Goal: Find specific page/section: Find specific page/section

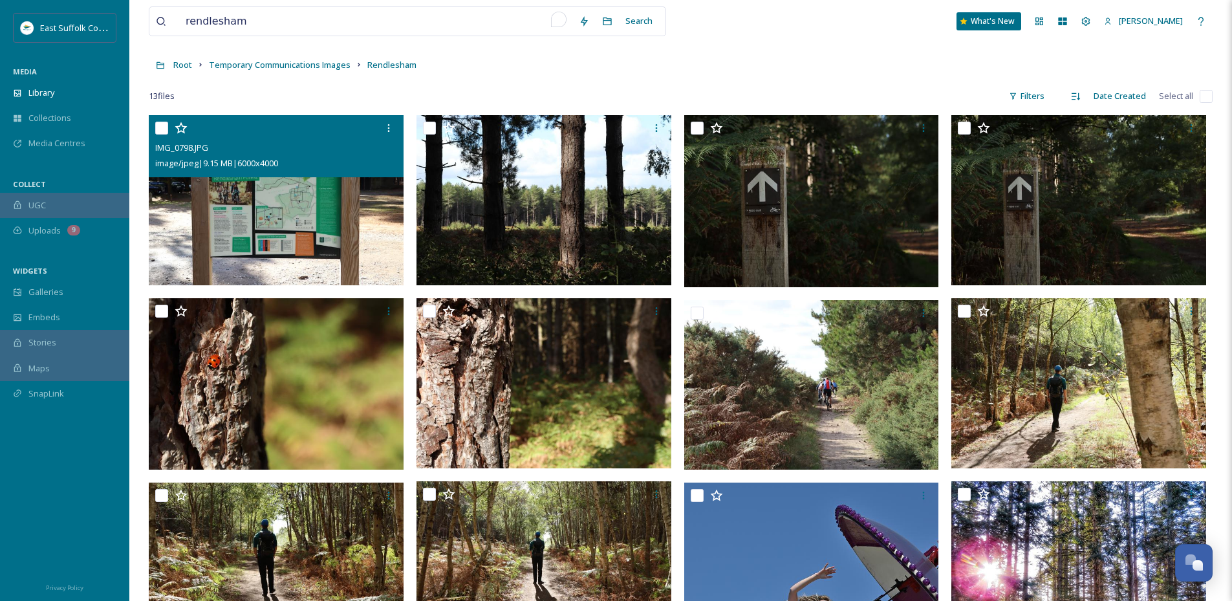
scroll to position [194, 0]
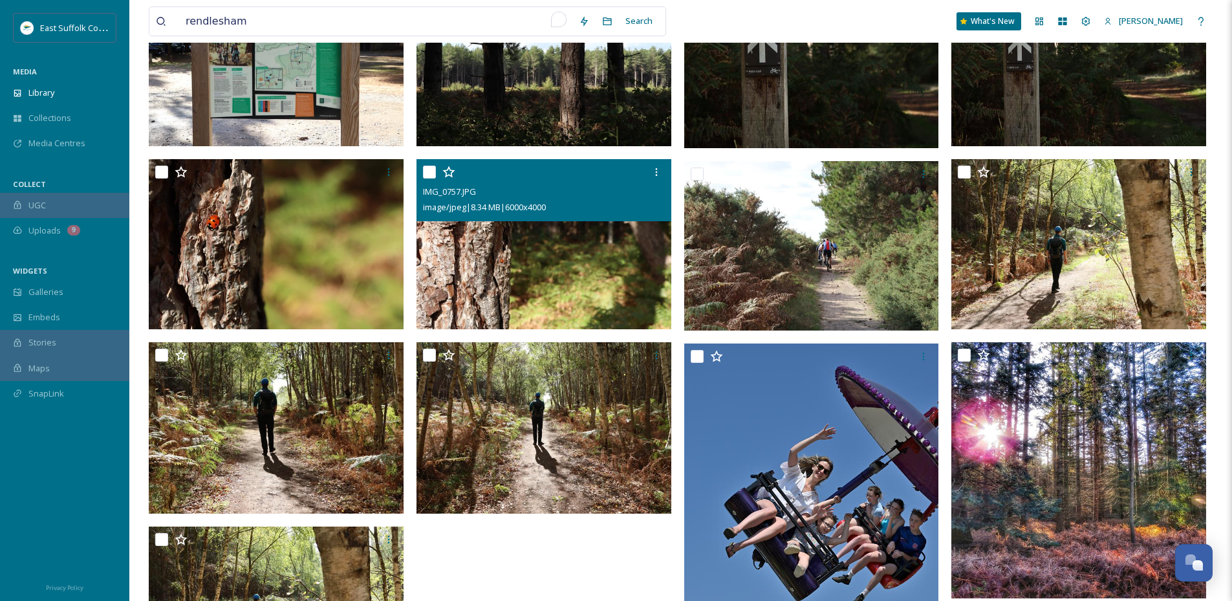
click at [626, 237] on img at bounding box center [543, 244] width 255 height 170
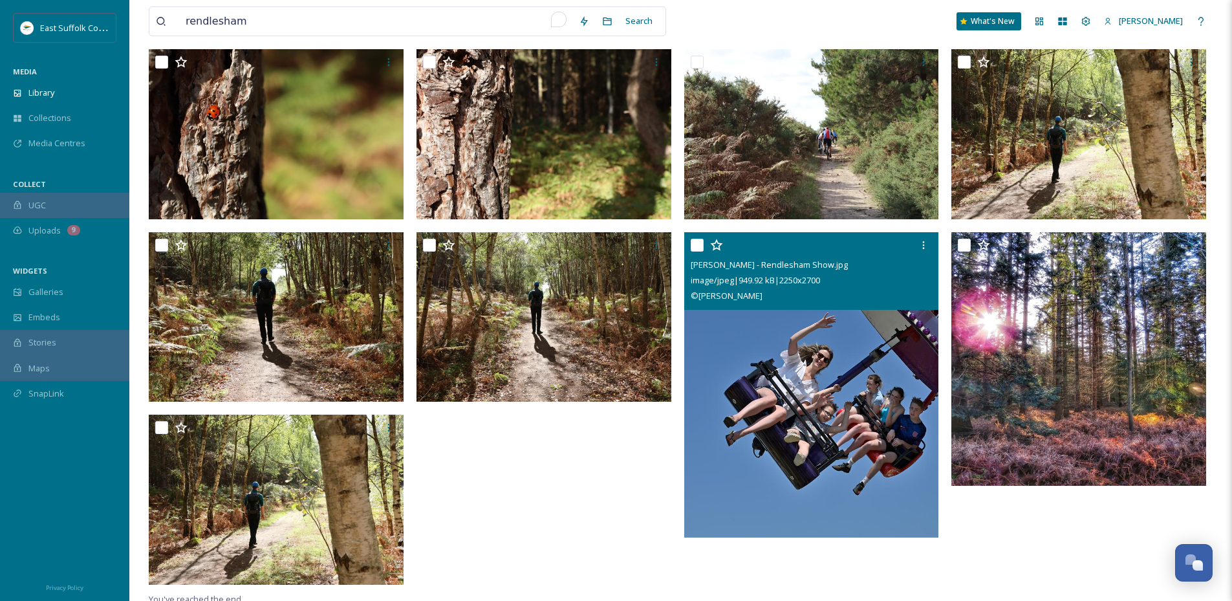
scroll to position [310, 0]
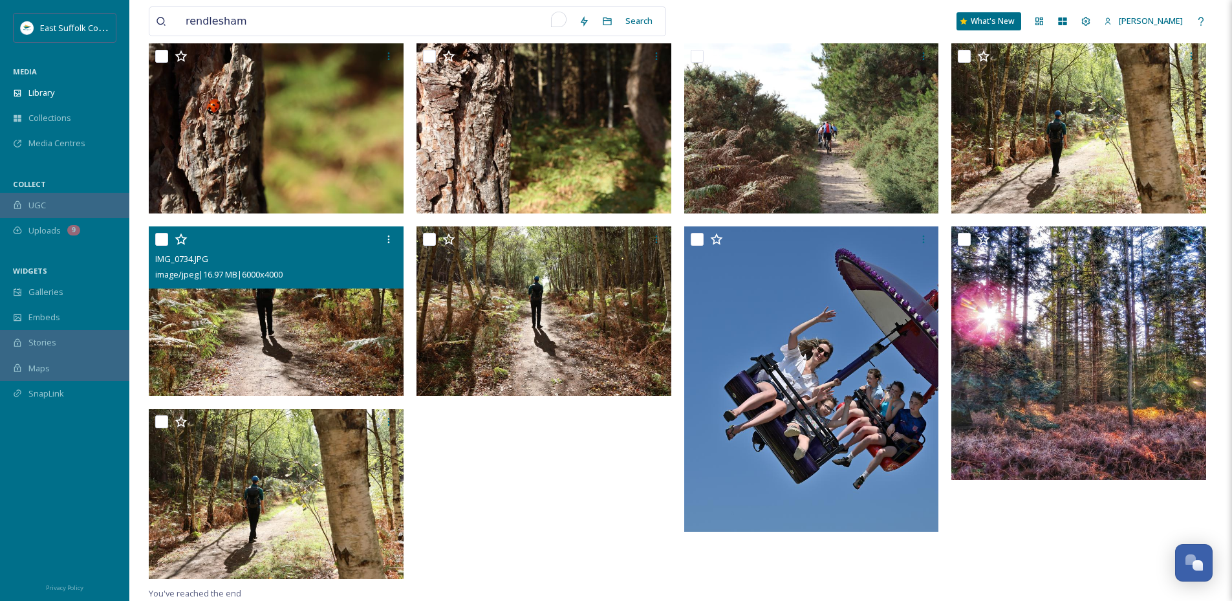
click at [309, 330] on img at bounding box center [276, 311] width 255 height 170
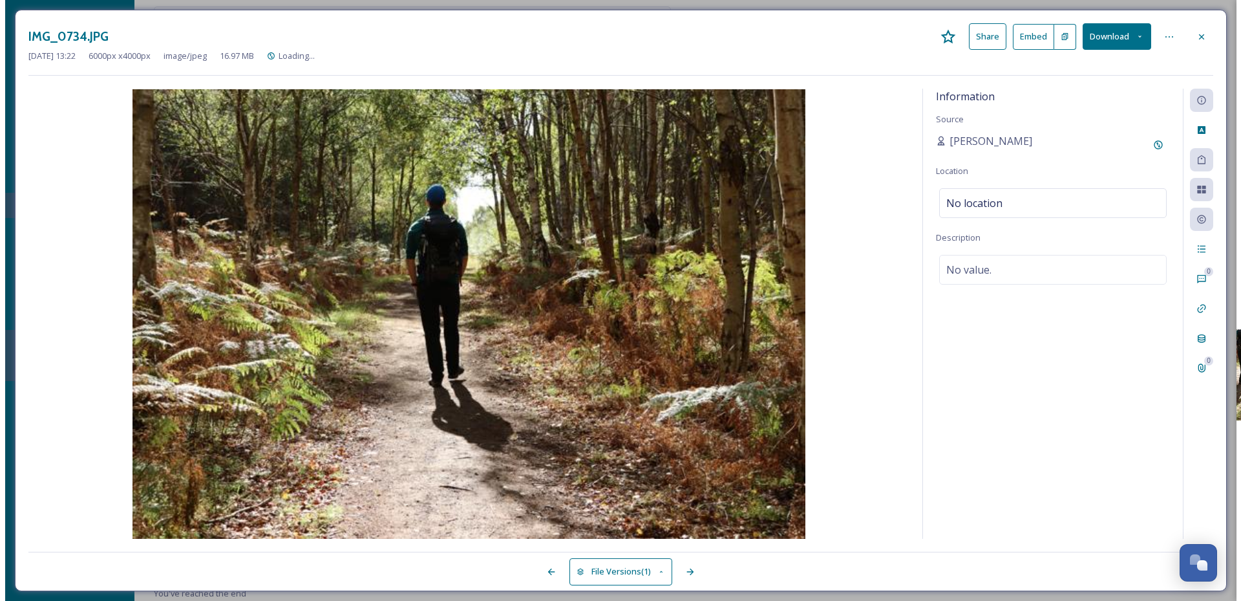
scroll to position [263, 0]
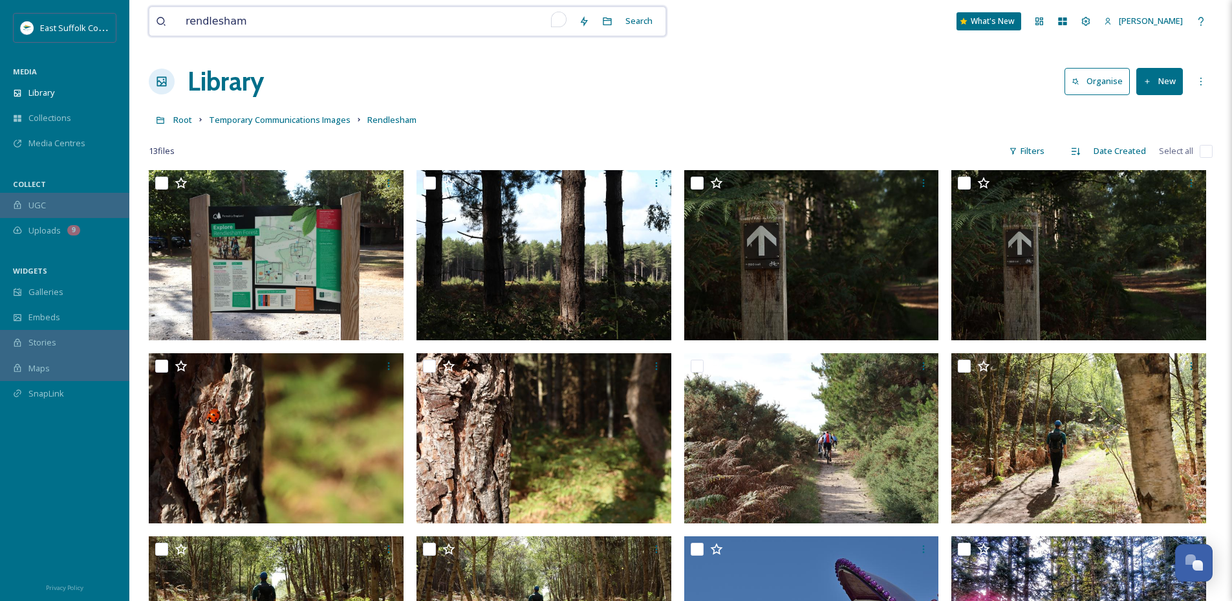
click at [359, 21] on input "rendlesham" at bounding box center [375, 21] width 393 height 28
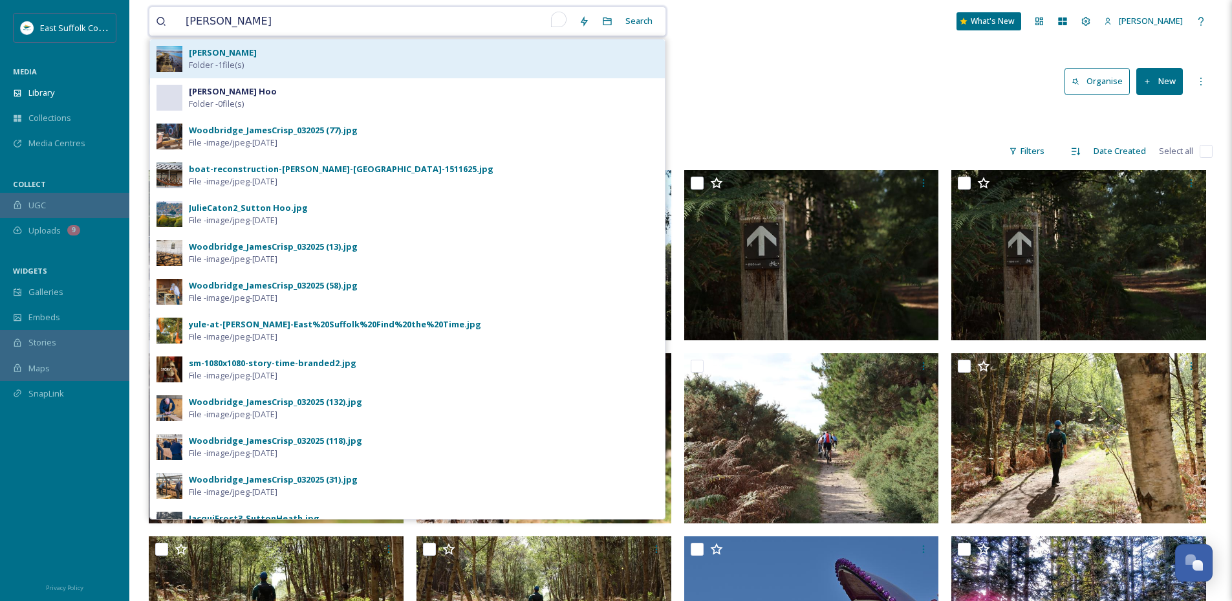
type input "[PERSON_NAME]"
click at [360, 58] on div "[PERSON_NAME] - 1 file(s)" at bounding box center [423, 59] width 469 height 25
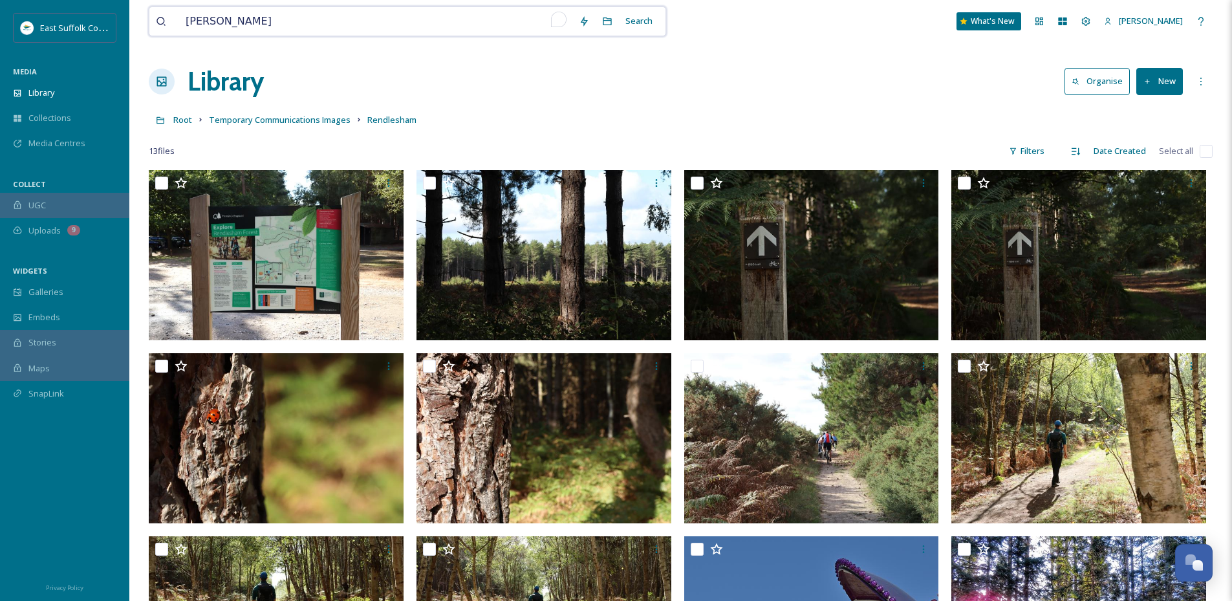
click at [261, 11] on input "[PERSON_NAME]" at bounding box center [375, 21] width 393 height 28
type input "aldeburgh"
click at [653, 23] on div "Search" at bounding box center [639, 20] width 40 height 25
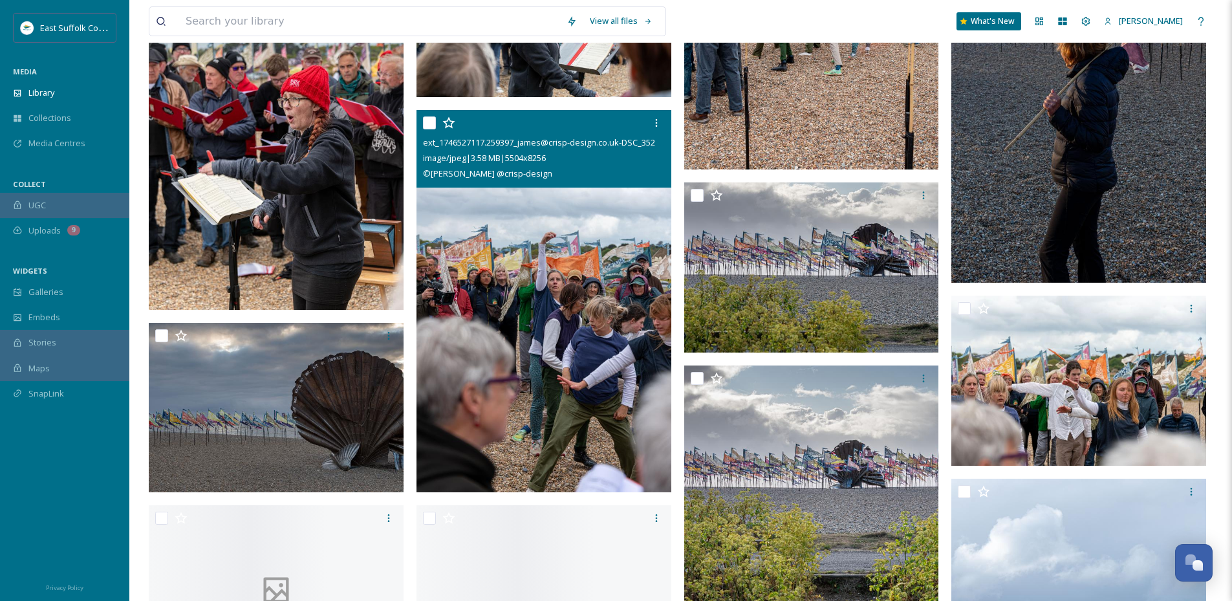
scroll to position [2845, 0]
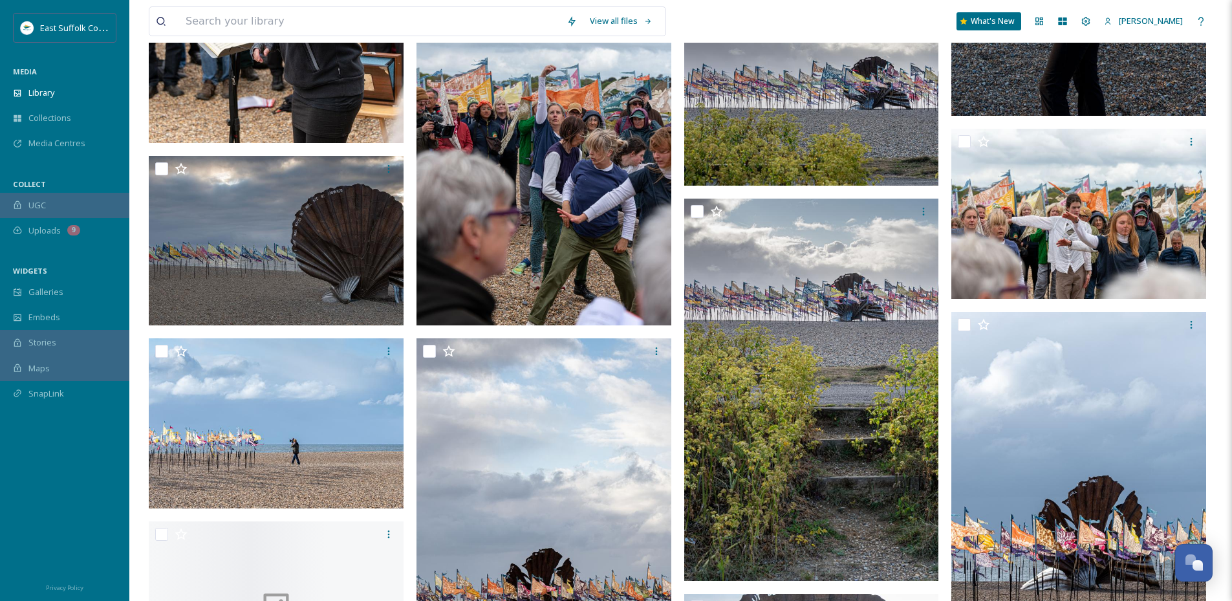
click at [613, 240] on img at bounding box center [543, 134] width 255 height 382
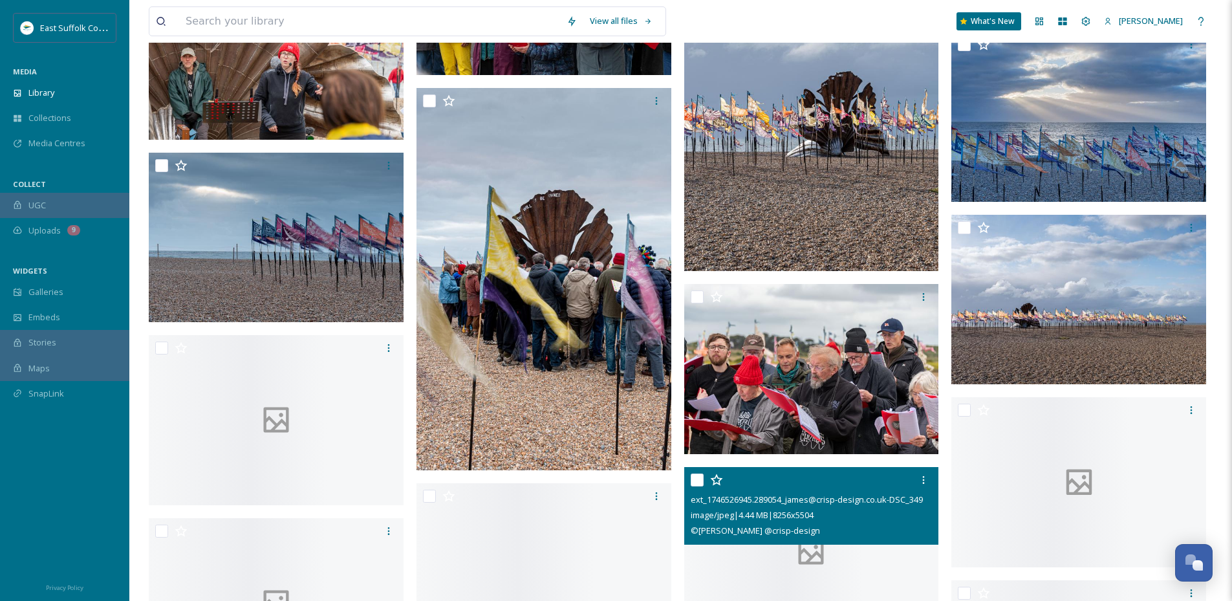
scroll to position [7306, 0]
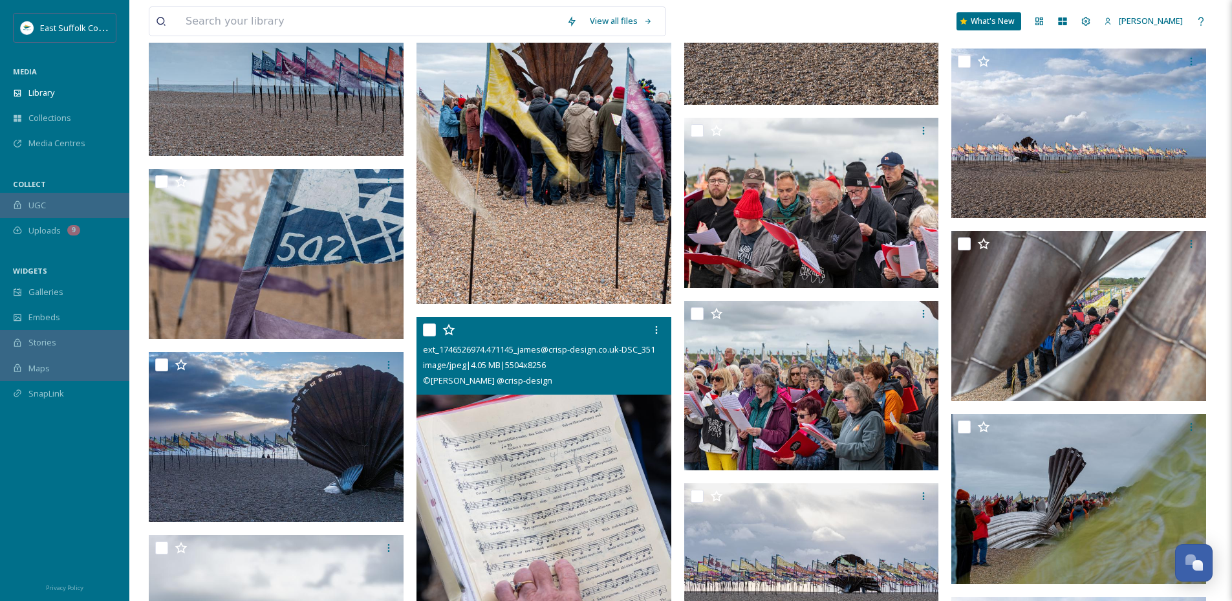
click at [617, 488] on img at bounding box center [543, 508] width 255 height 382
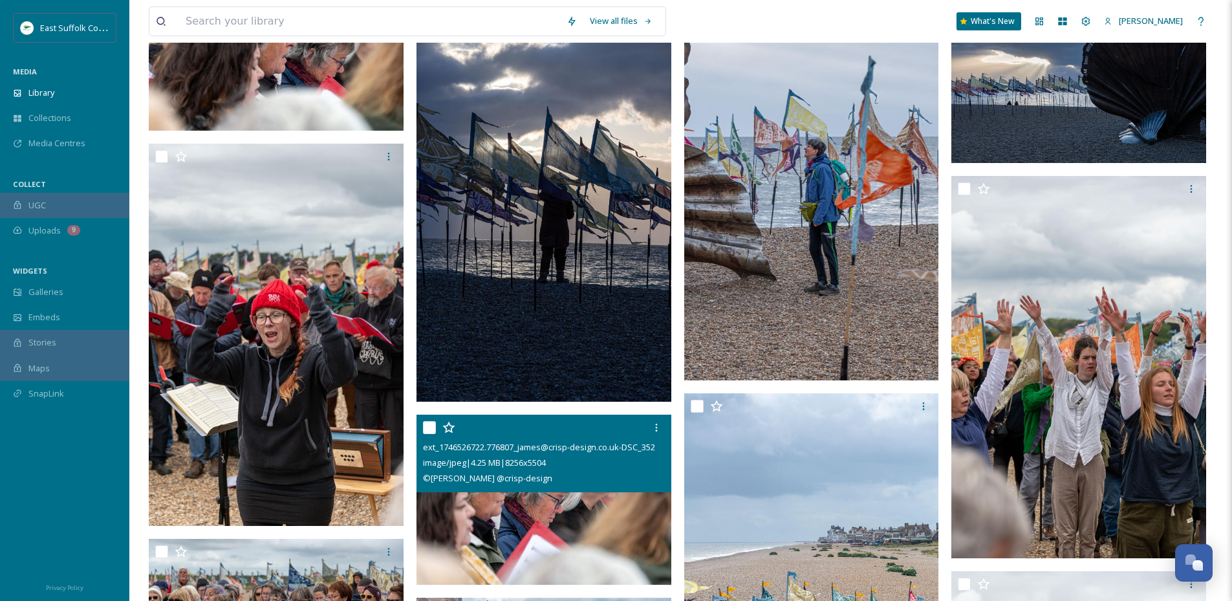
scroll to position [14030, 0]
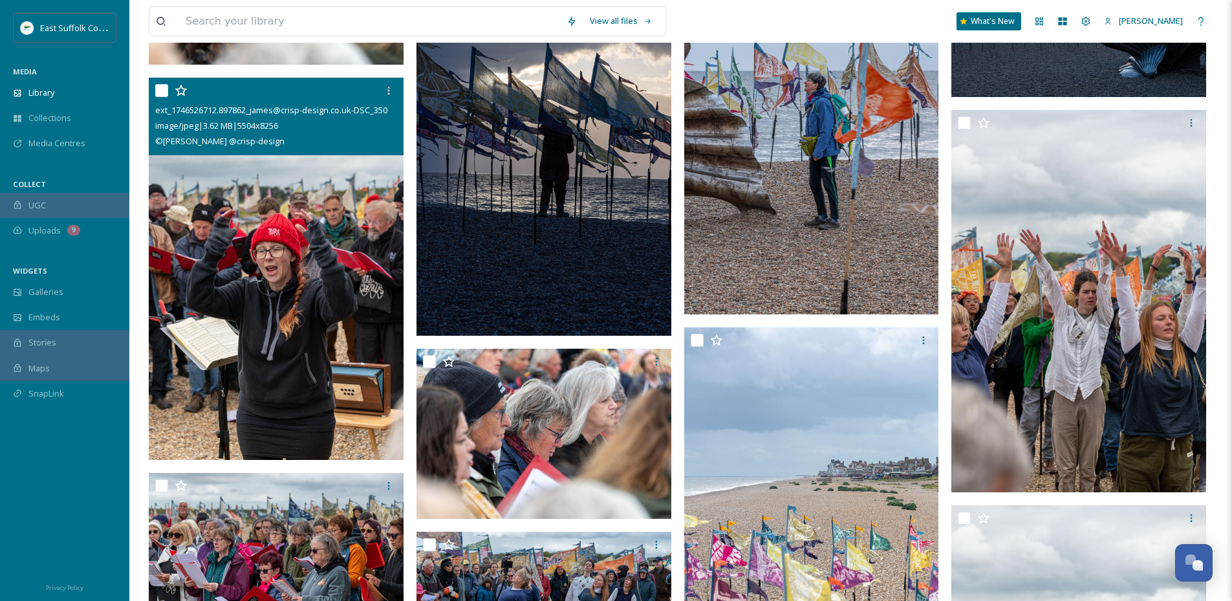
click at [365, 387] on img at bounding box center [276, 269] width 255 height 382
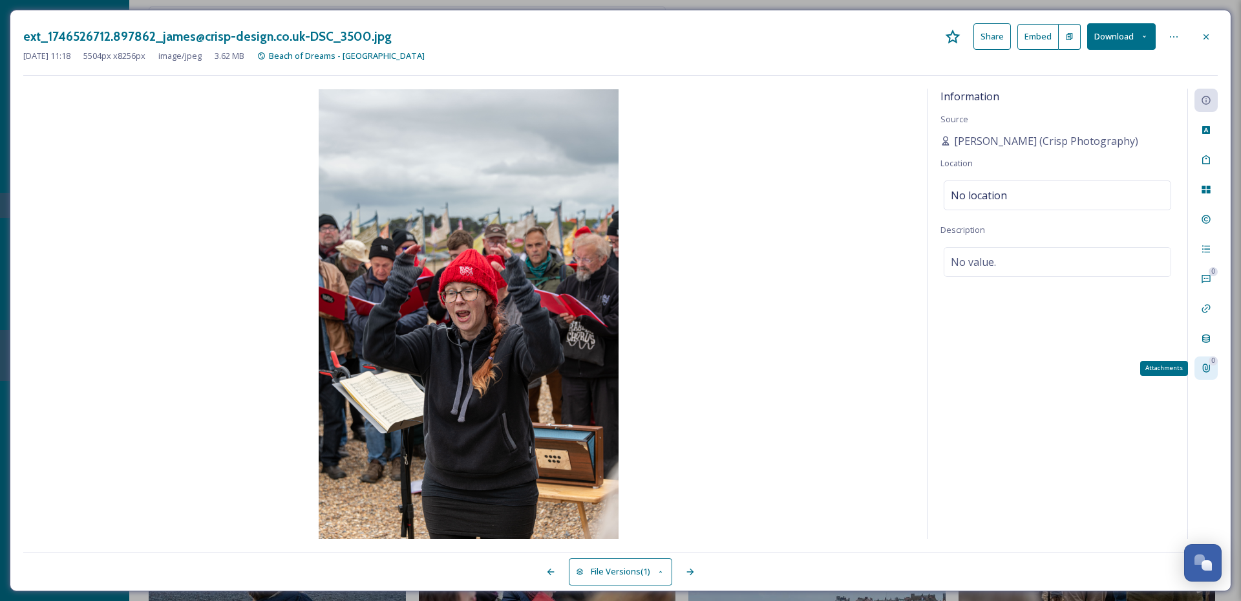
click at [1210, 362] on div "0" at bounding box center [1213, 360] width 9 height 9
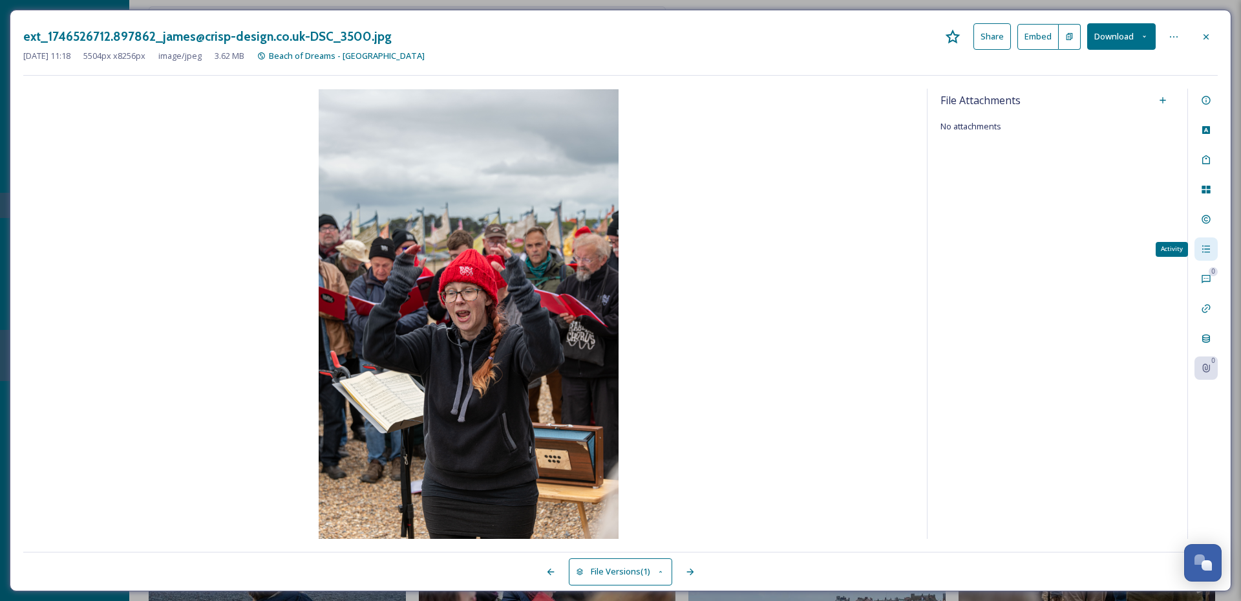
click at [1209, 241] on div "Activity" at bounding box center [1206, 248] width 23 height 23
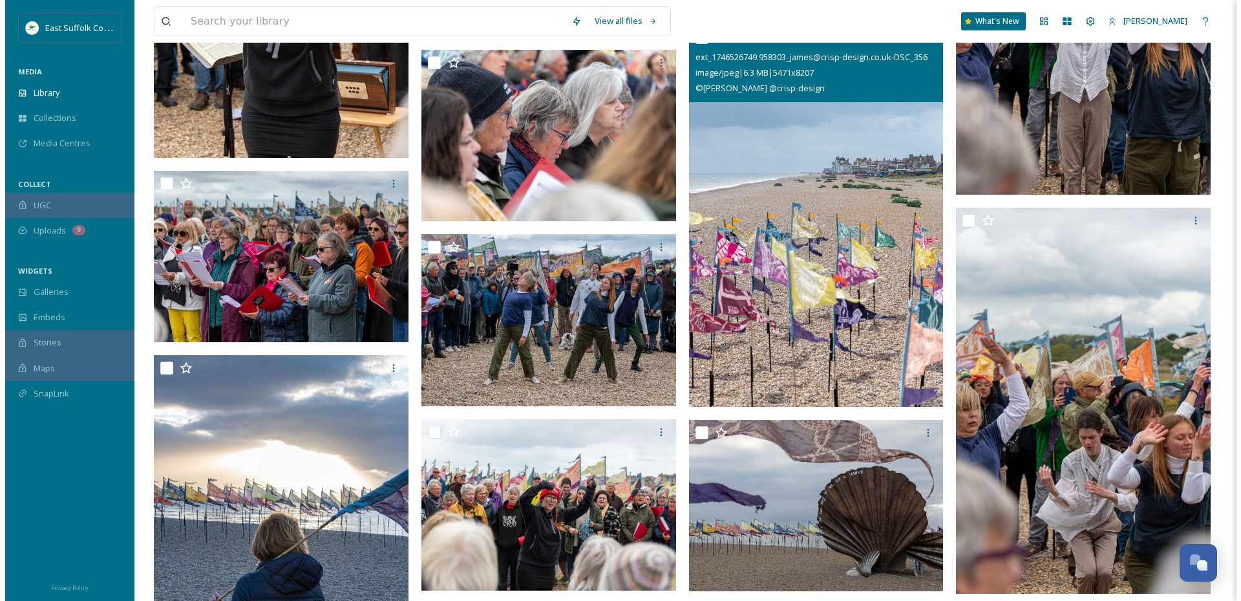
scroll to position [14806, 0]
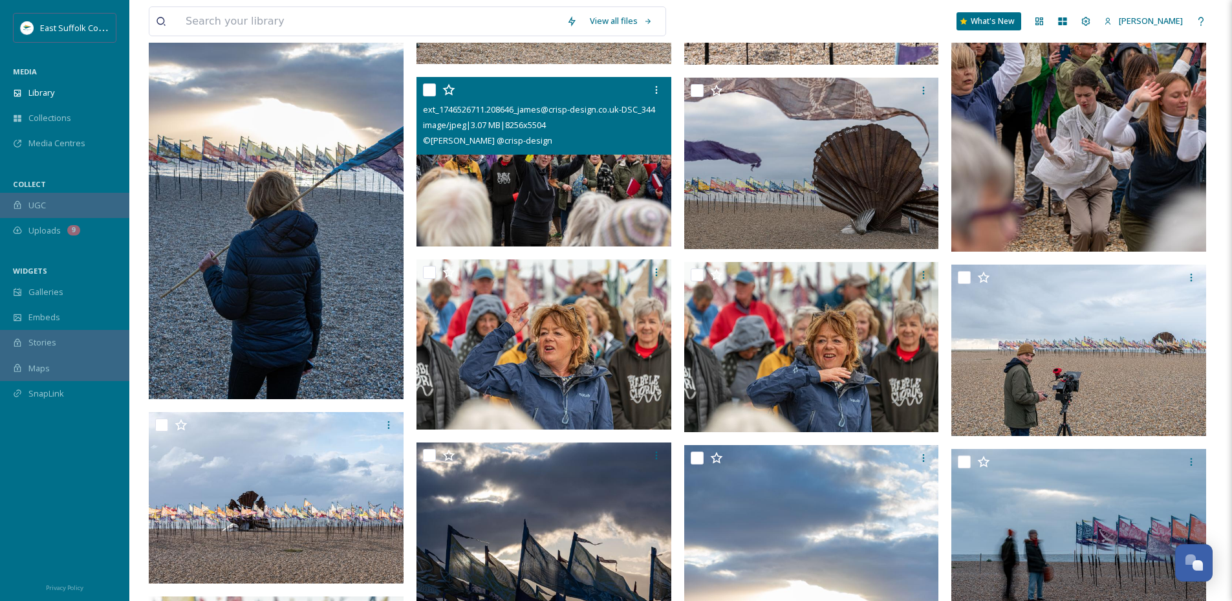
click at [575, 184] on img at bounding box center [543, 161] width 255 height 170
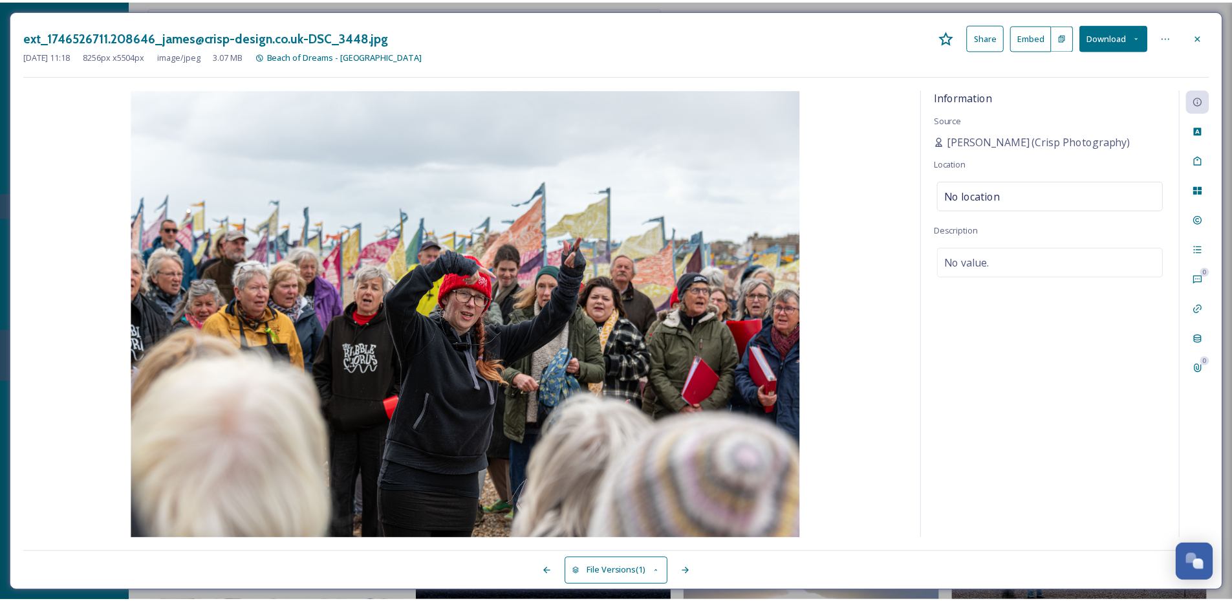
scroll to position [14810, 0]
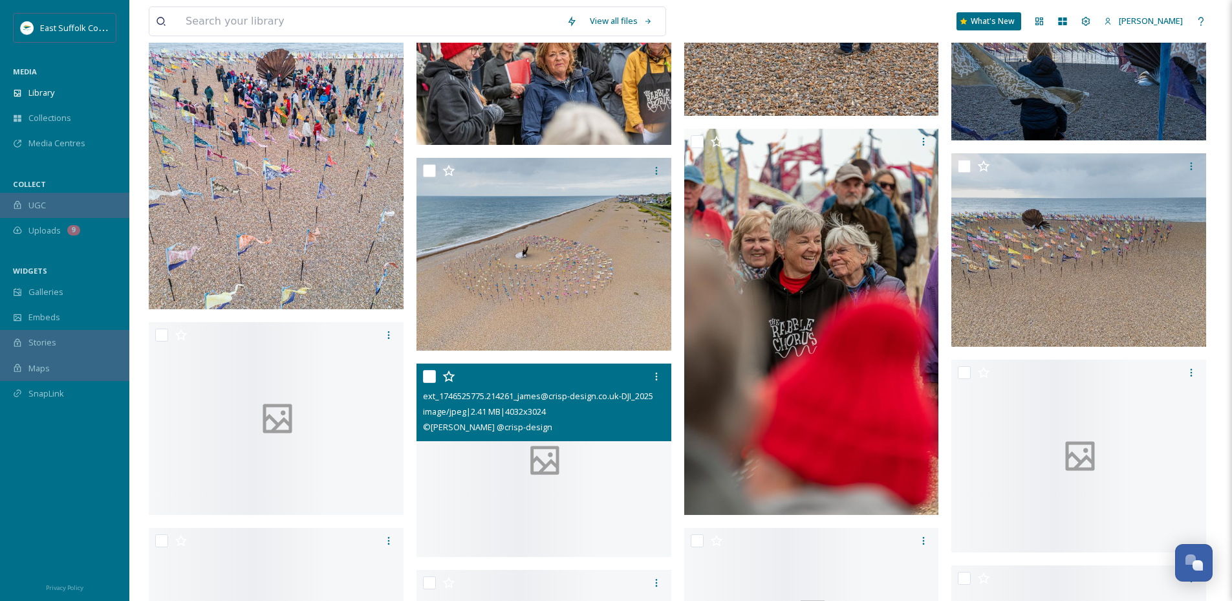
scroll to position [18237, 0]
